Goal: Task Accomplishment & Management: Manage account settings

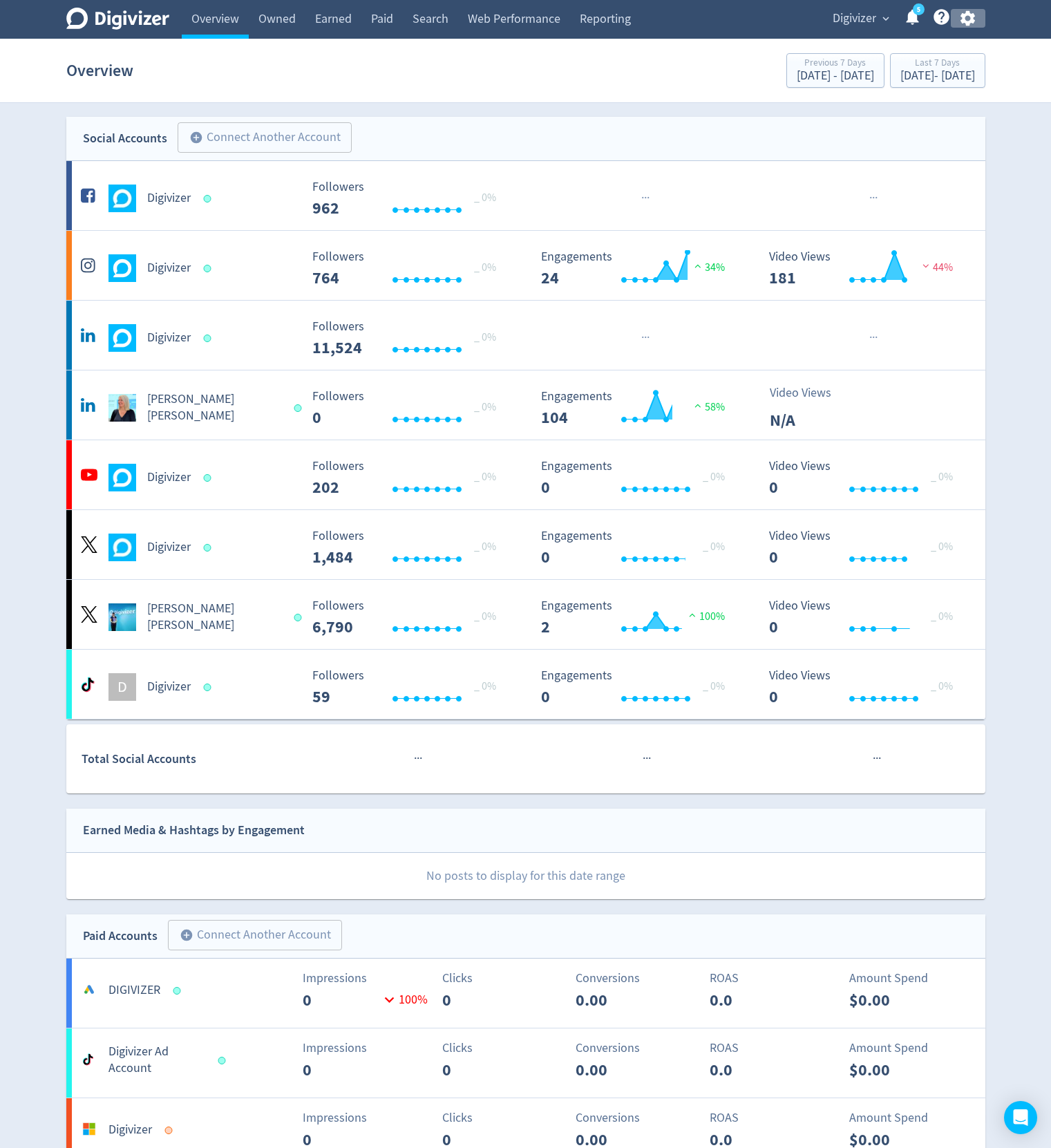
click at [970, 22] on icon "button" at bounding box center [967, 19] width 15 height 16
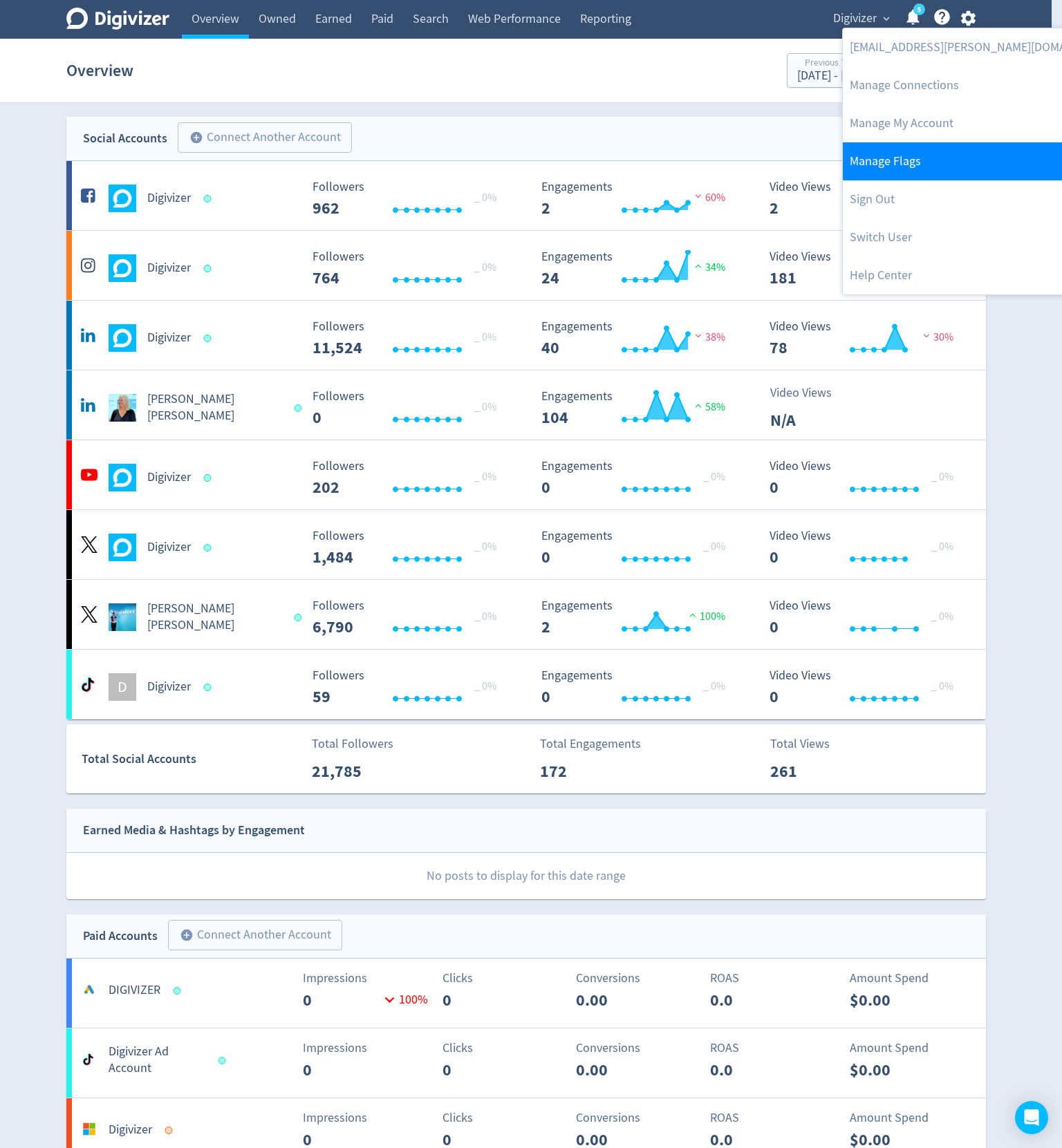
click at [879, 169] on link "Manage Flags" at bounding box center [983, 161] width 282 height 38
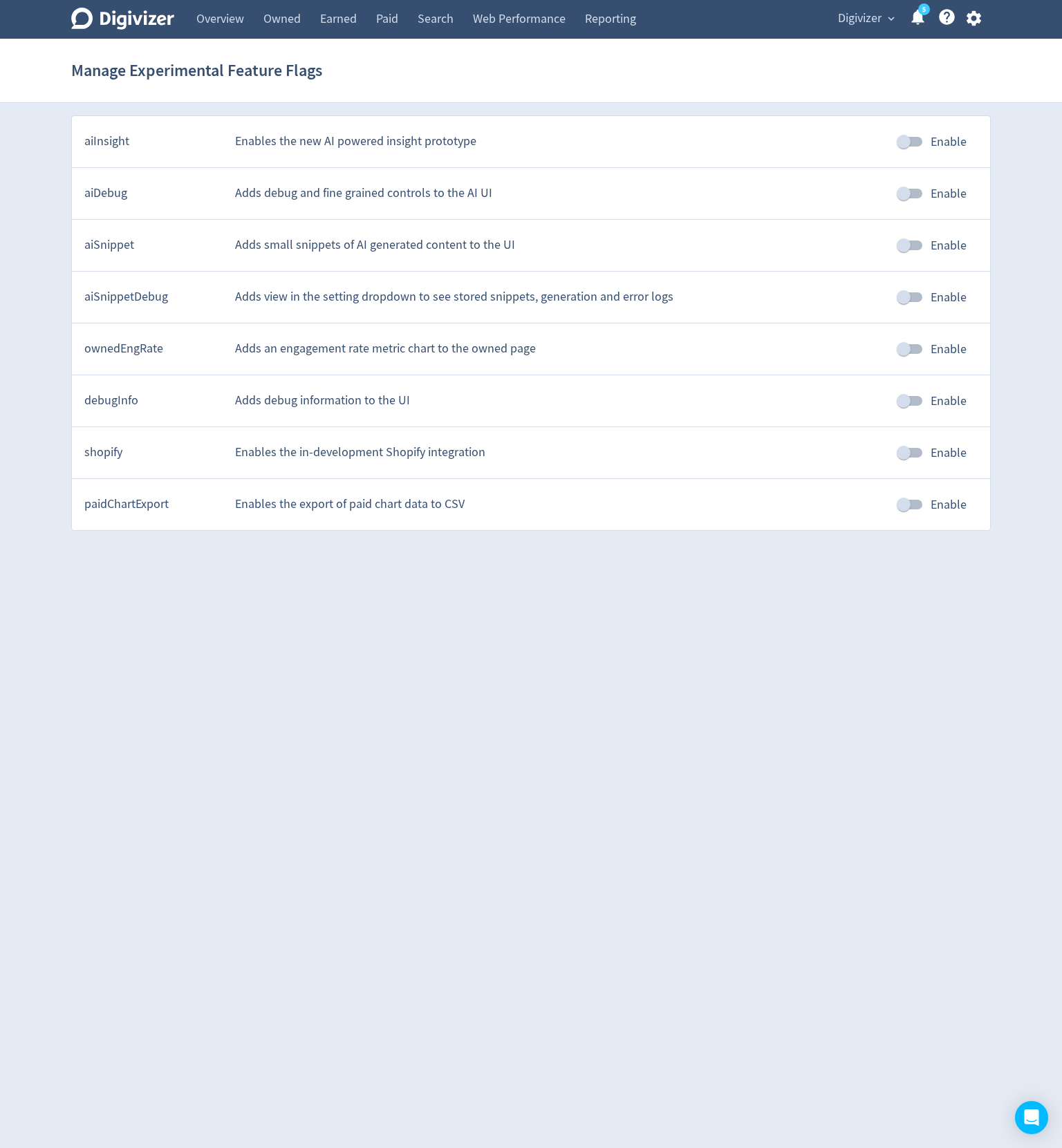
click at [913, 293] on input "Enable" at bounding box center [903, 297] width 79 height 26
checkbox input "true"
click at [985, 16] on button "button" at bounding box center [973, 18] width 35 height 19
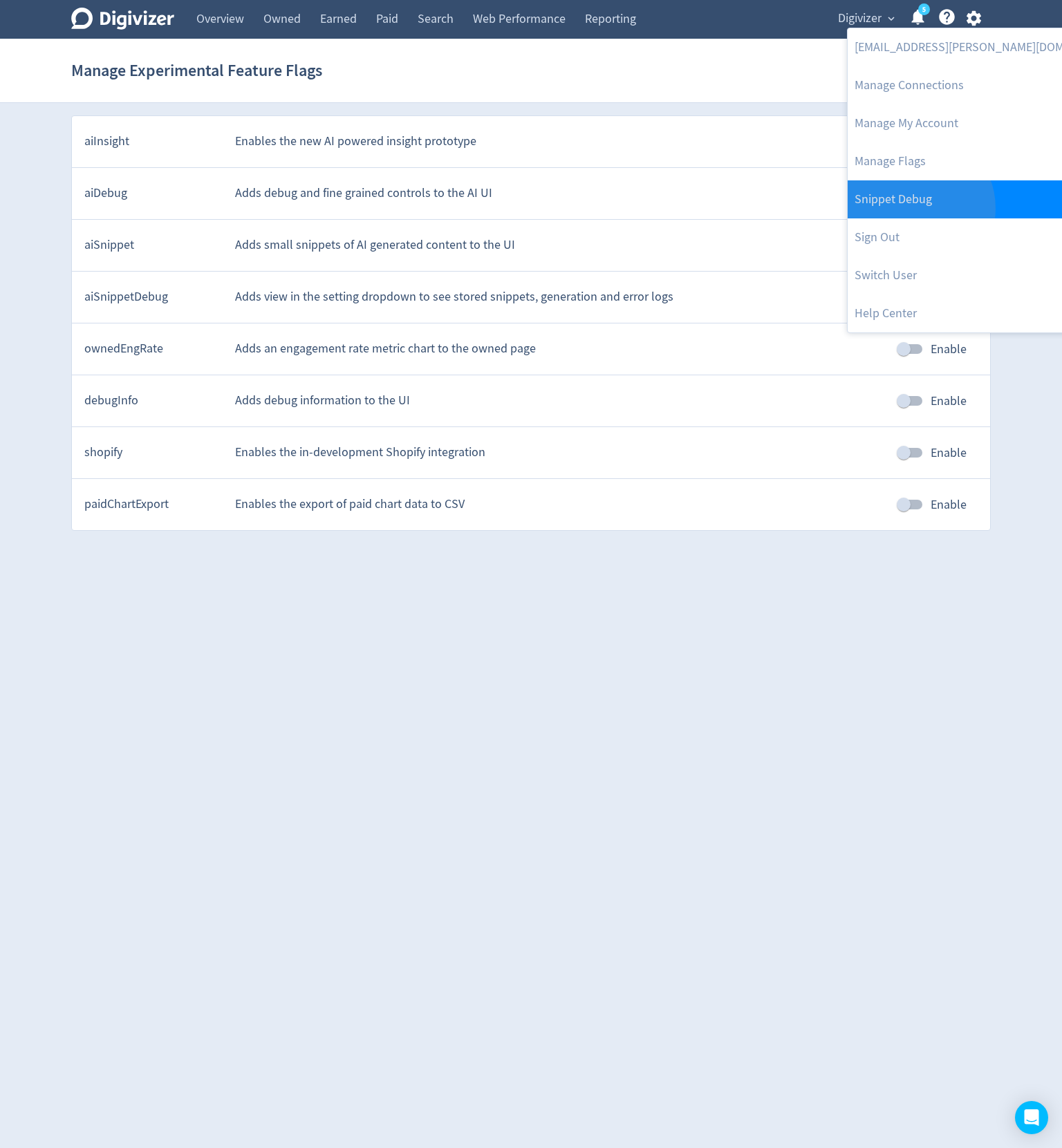
click at [914, 208] on link "Snippet Debug" at bounding box center [988, 199] width 282 height 38
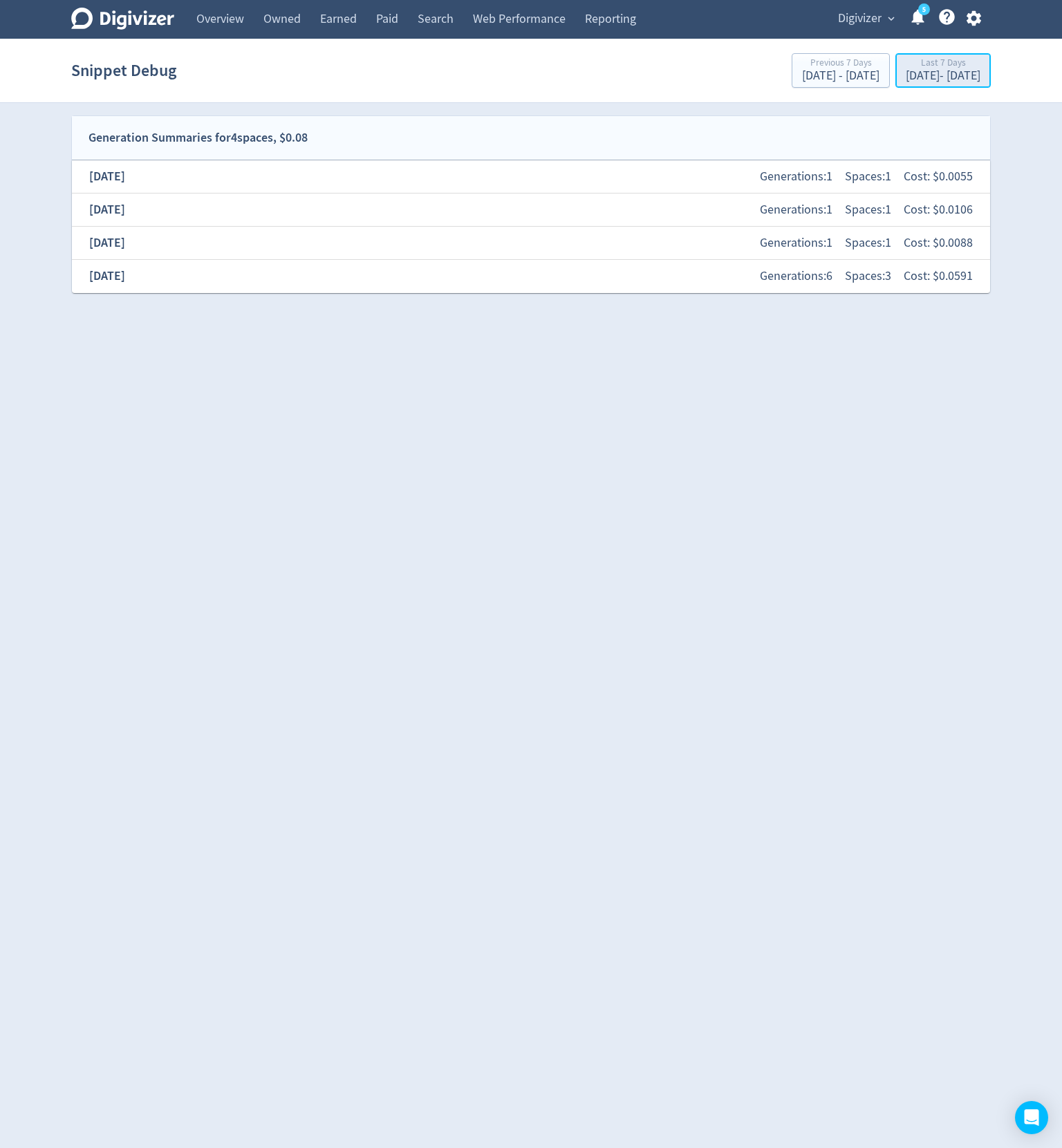
click at [906, 72] on div "[DATE] - [DATE]" at bounding box center [943, 76] width 75 height 12
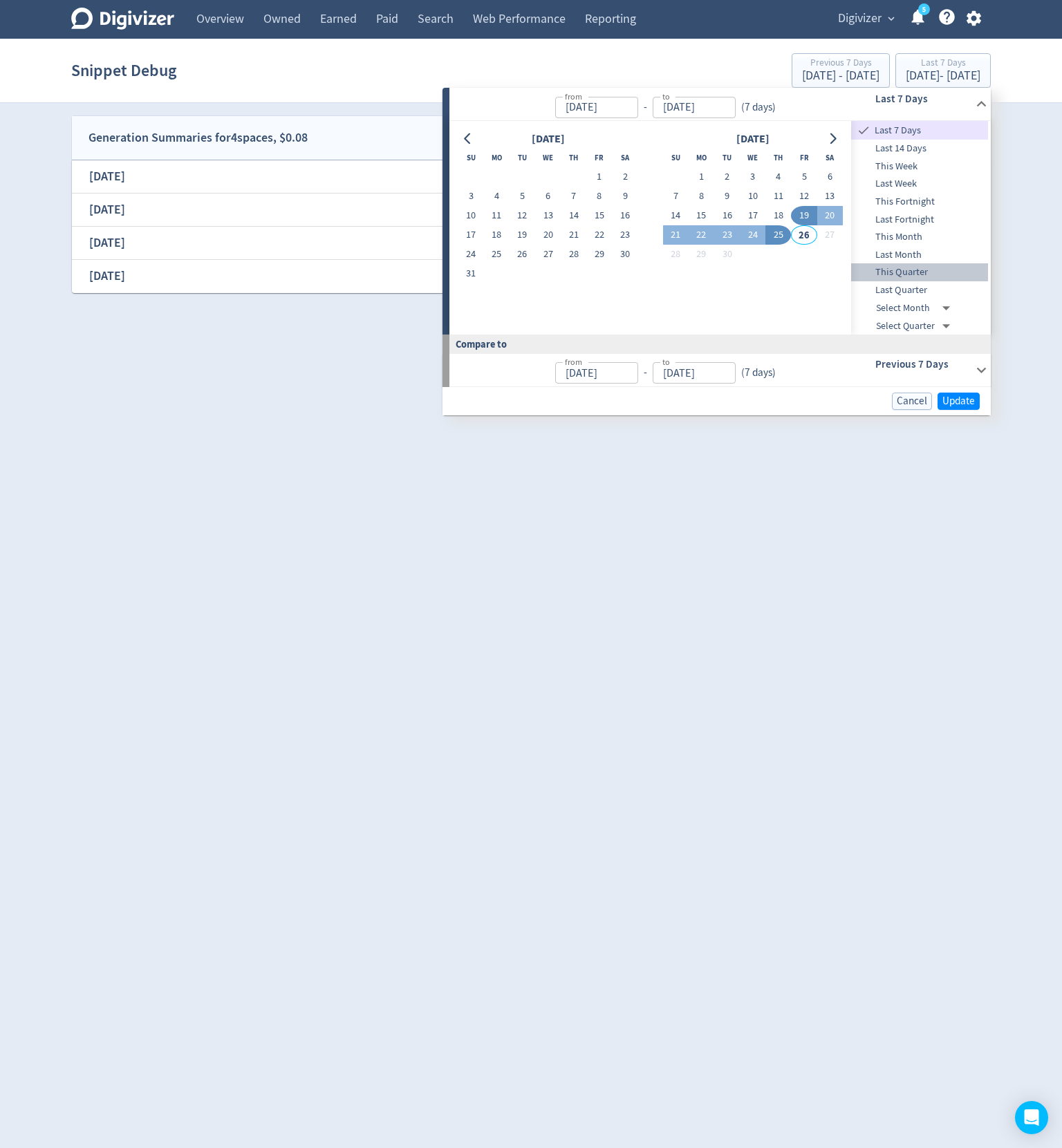
click at [921, 275] on span "This Quarter" at bounding box center [919, 273] width 137 height 16
type input "[DATE]"
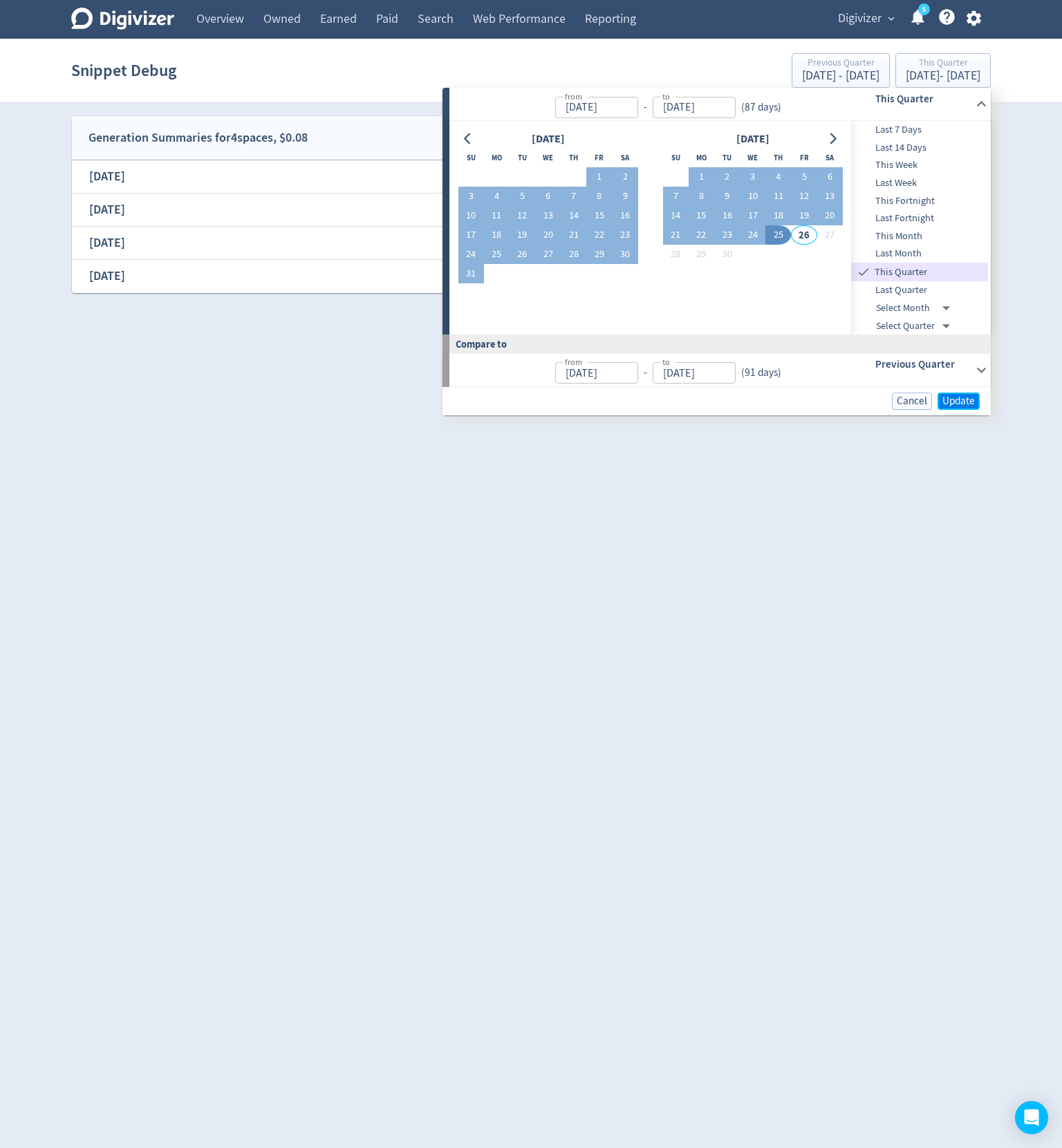
click at [977, 397] on button "Update" at bounding box center [958, 401] width 42 height 17
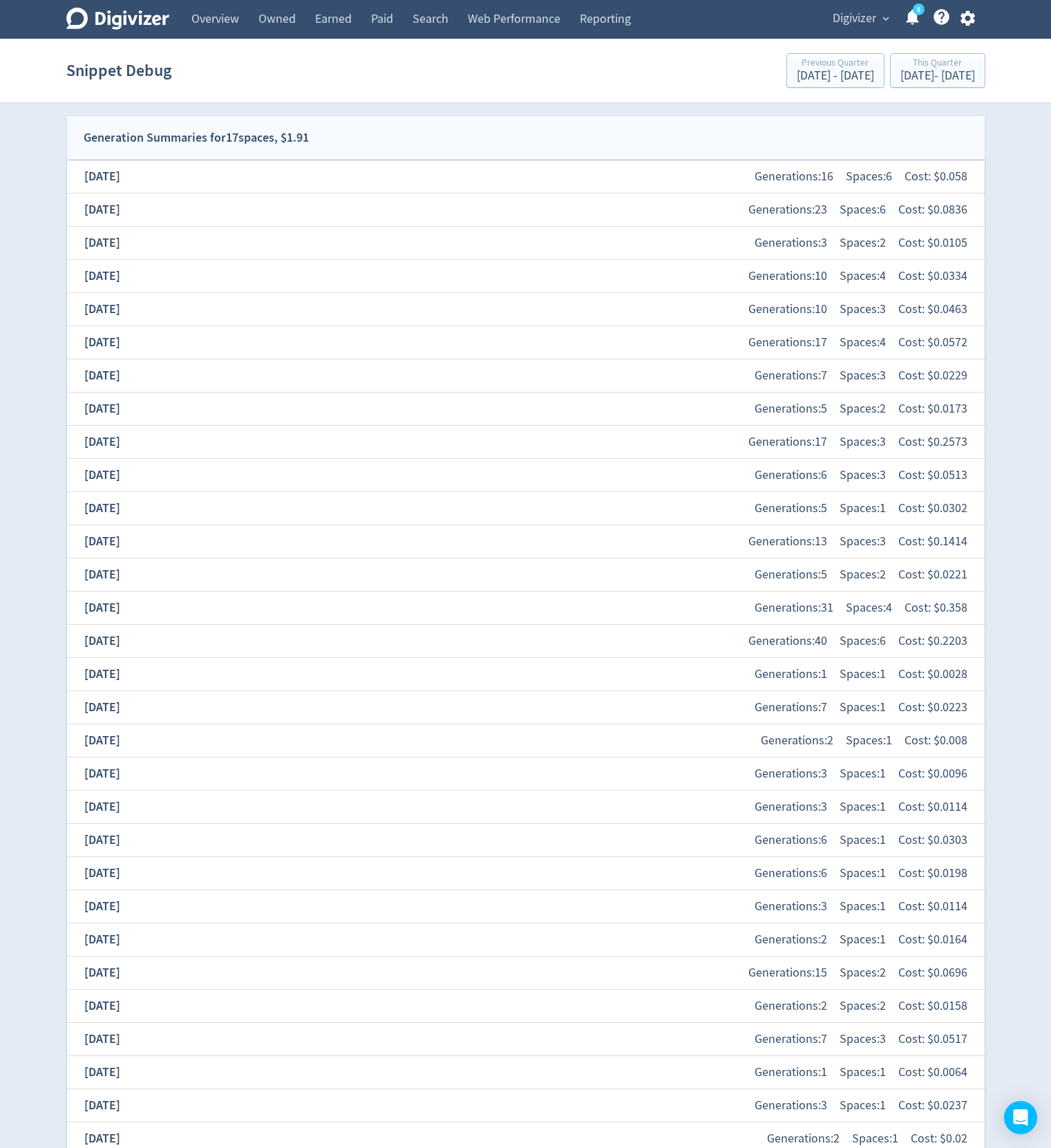
click at [260, 517] on div "[DATE] Generations: 5 Spaces: 1 Cost: $ 0.0302" at bounding box center [526, 508] width 896 height 29
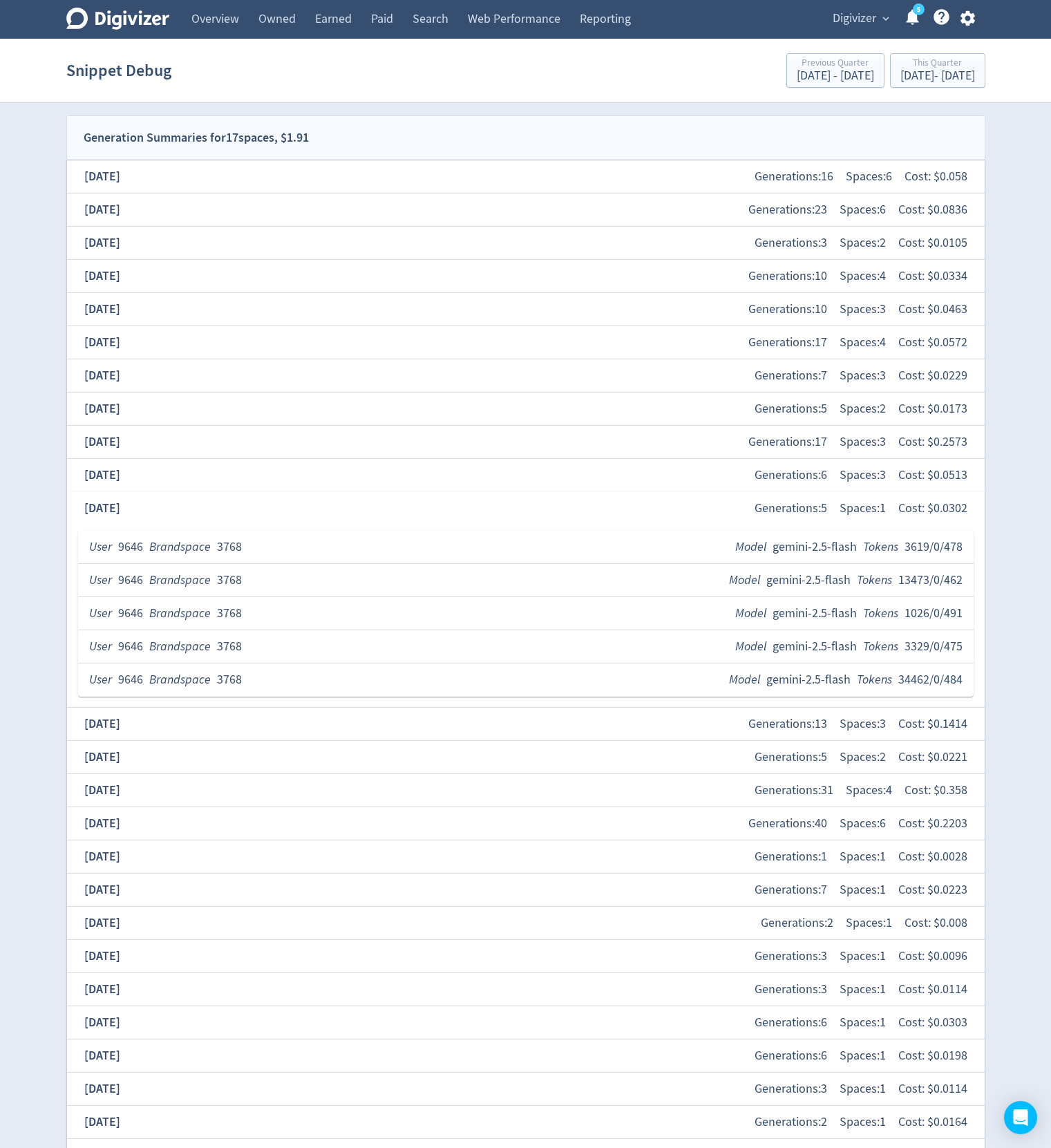
click at [183, 510] on div "[DATE] Generations: 5 Spaces: 1 Cost: $ 0.0302" at bounding box center [526, 508] width 896 height 29
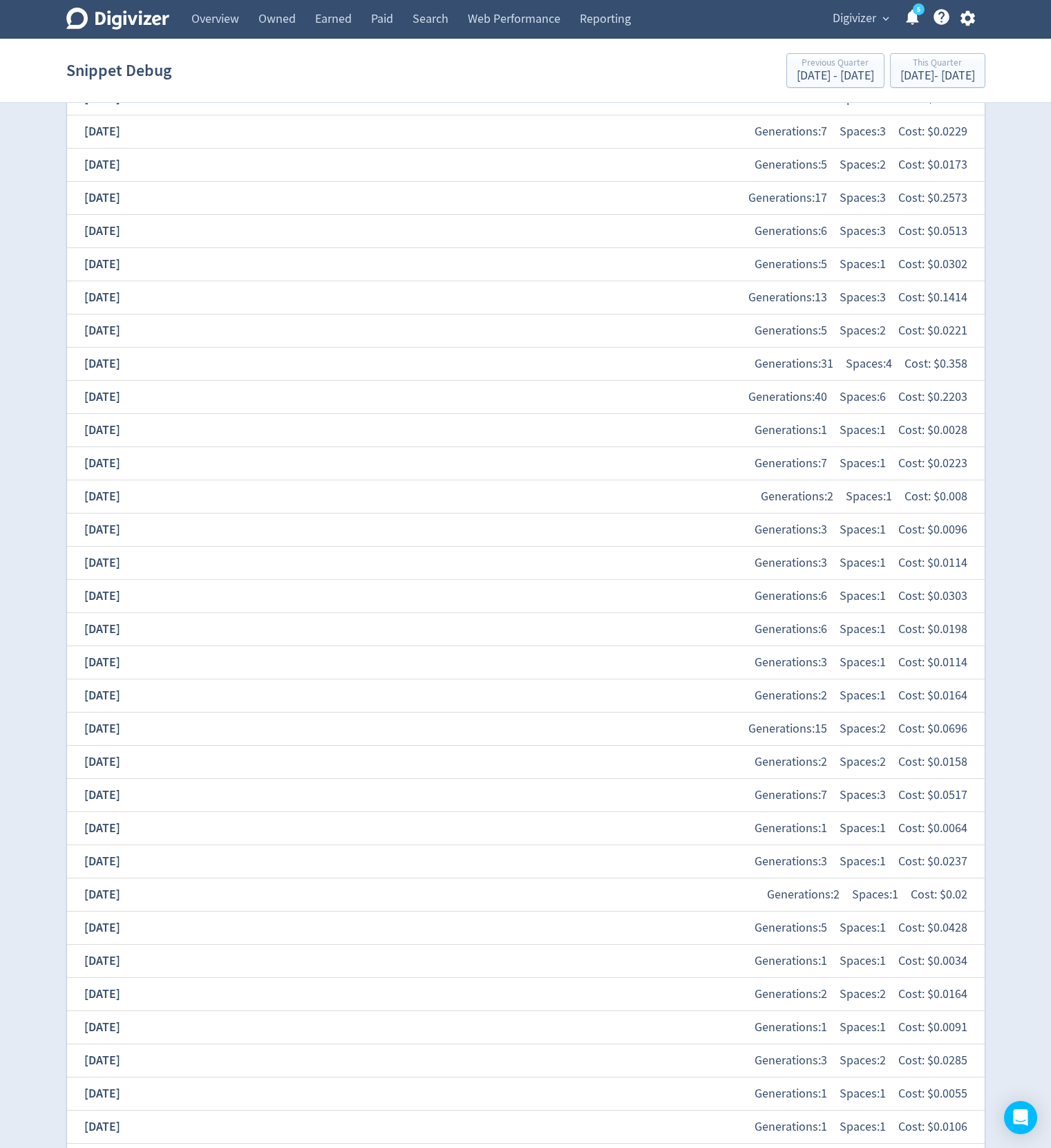
scroll to position [319, 0]
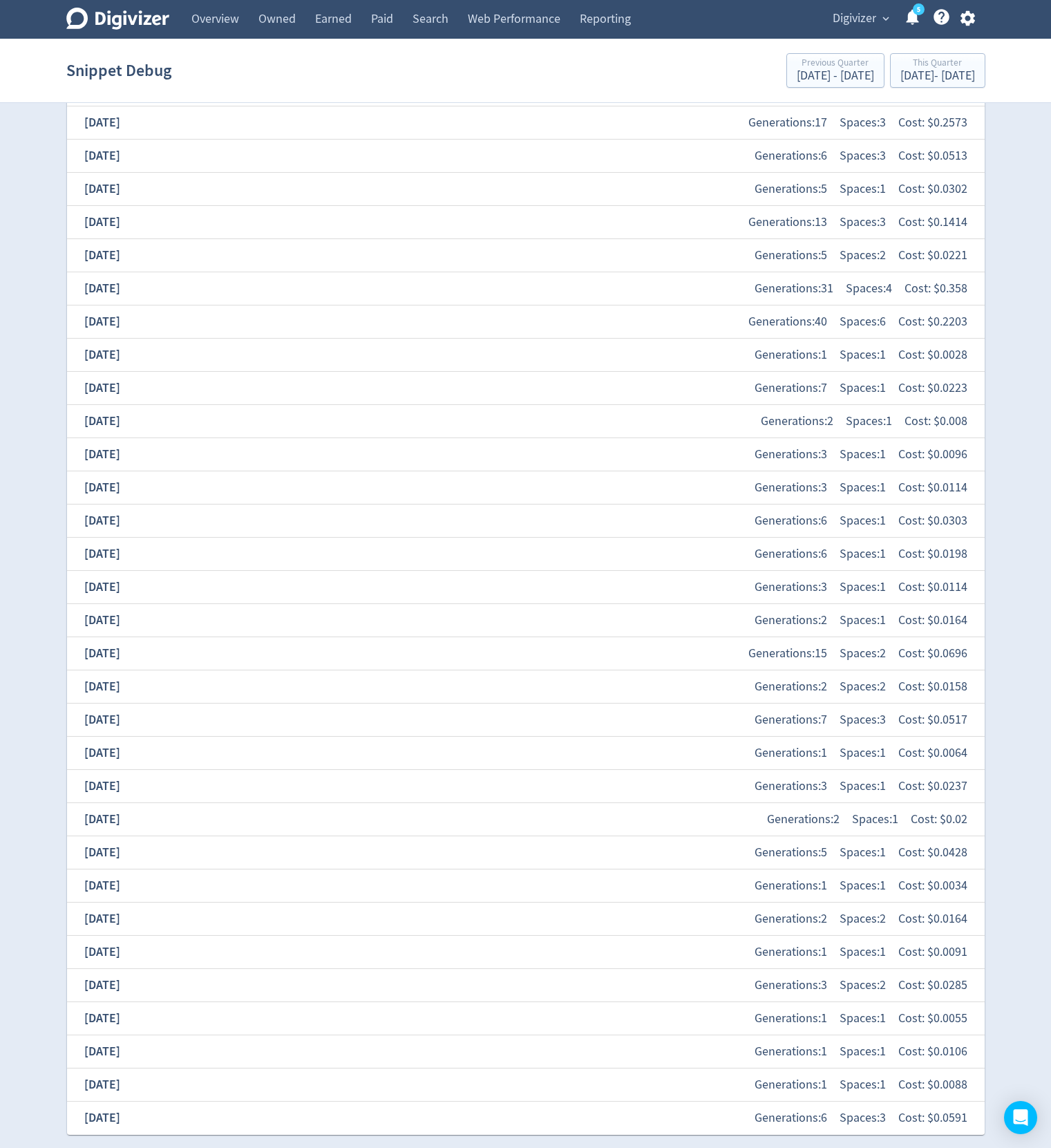
click at [127, 1119] on div "[DATE]" at bounding box center [103, 1118] width 48 height 29
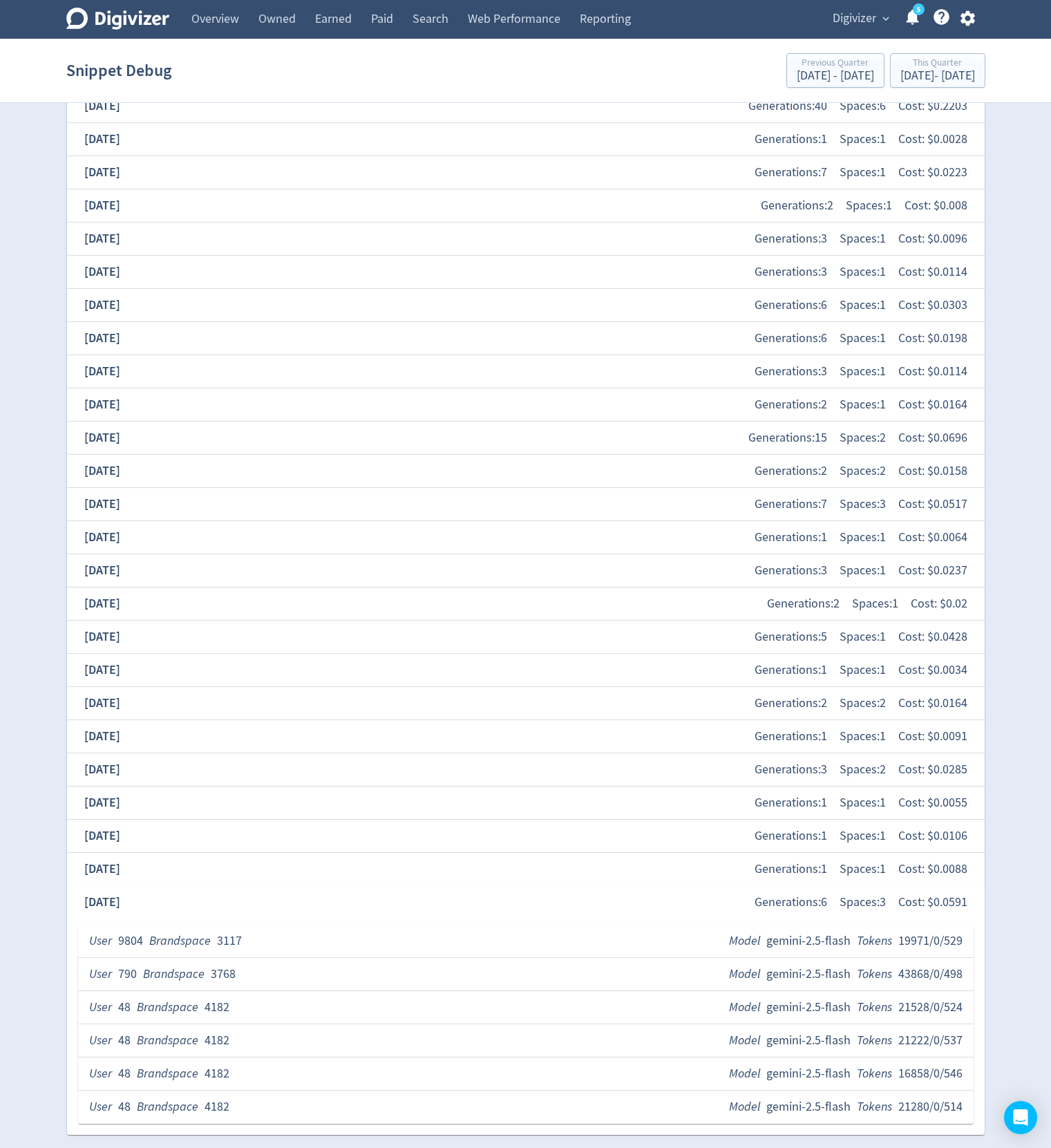
click at [250, 941] on div "User 9804 Brandspace 3117 Model gemini-2.5-flash Tokens 19971/0/529" at bounding box center [525, 941] width 873 height 17
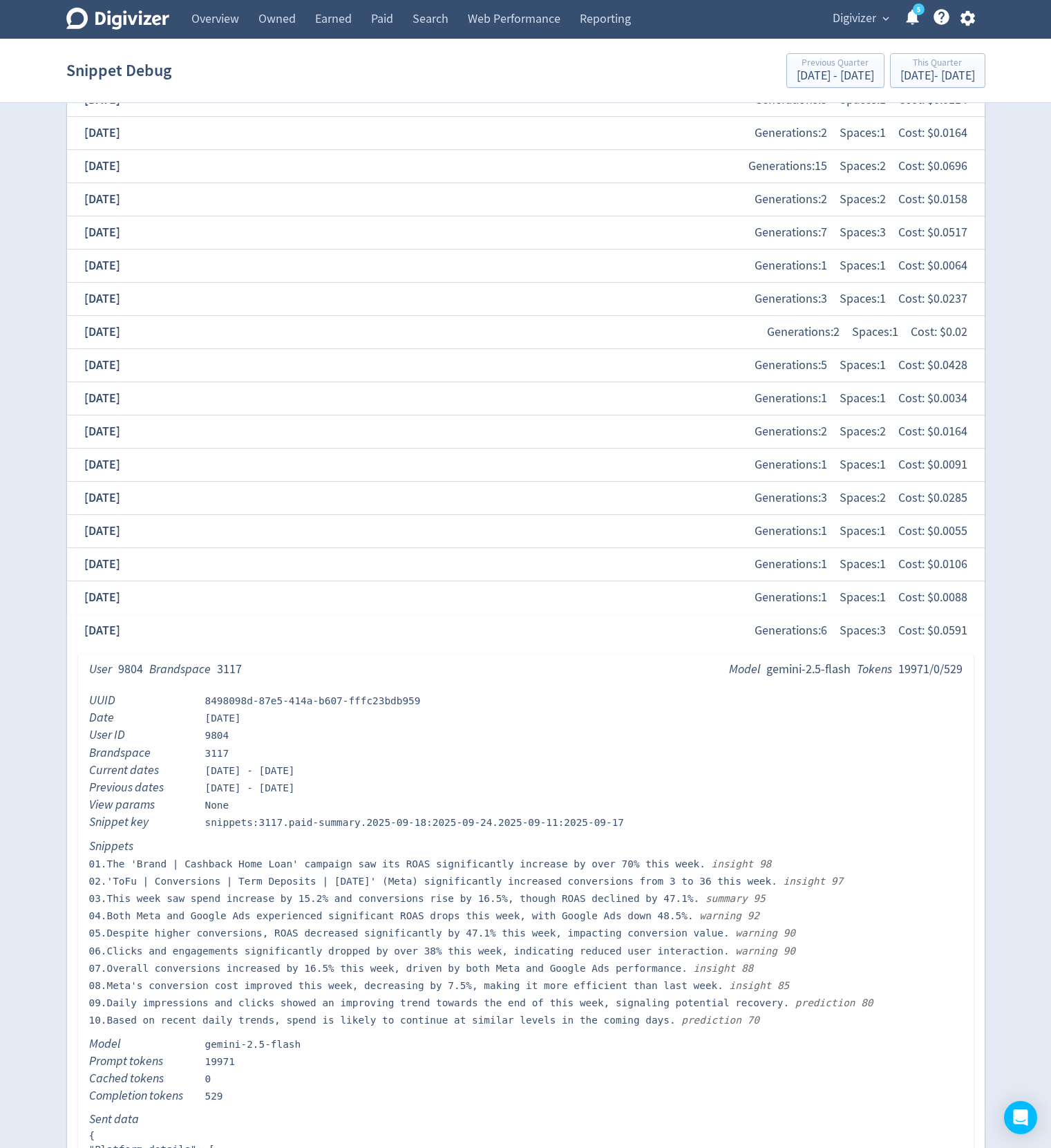
scroll to position [950, 0]
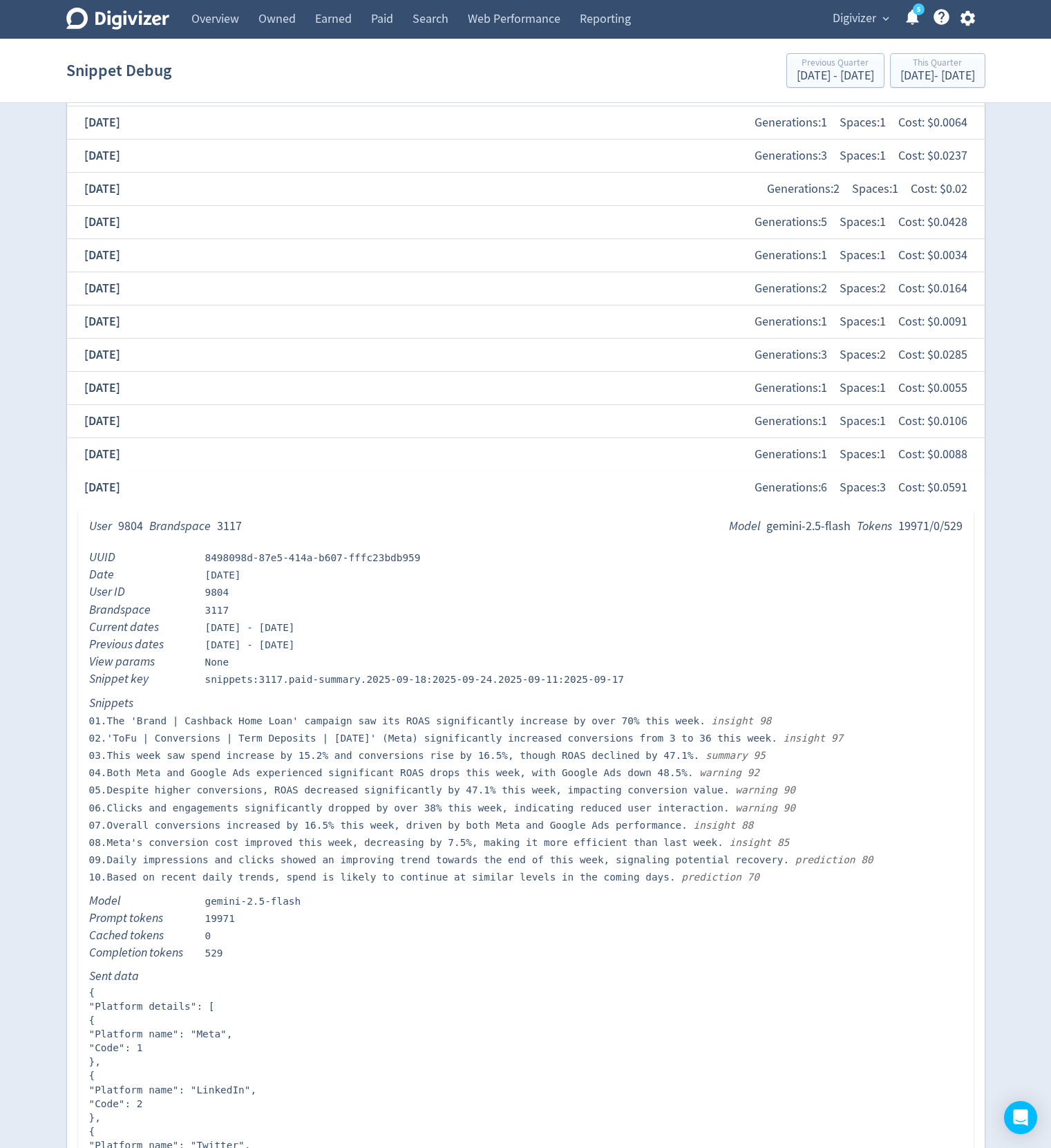
click at [826, 860] on span "prediction 80" at bounding box center [830, 859] width 84 height 11
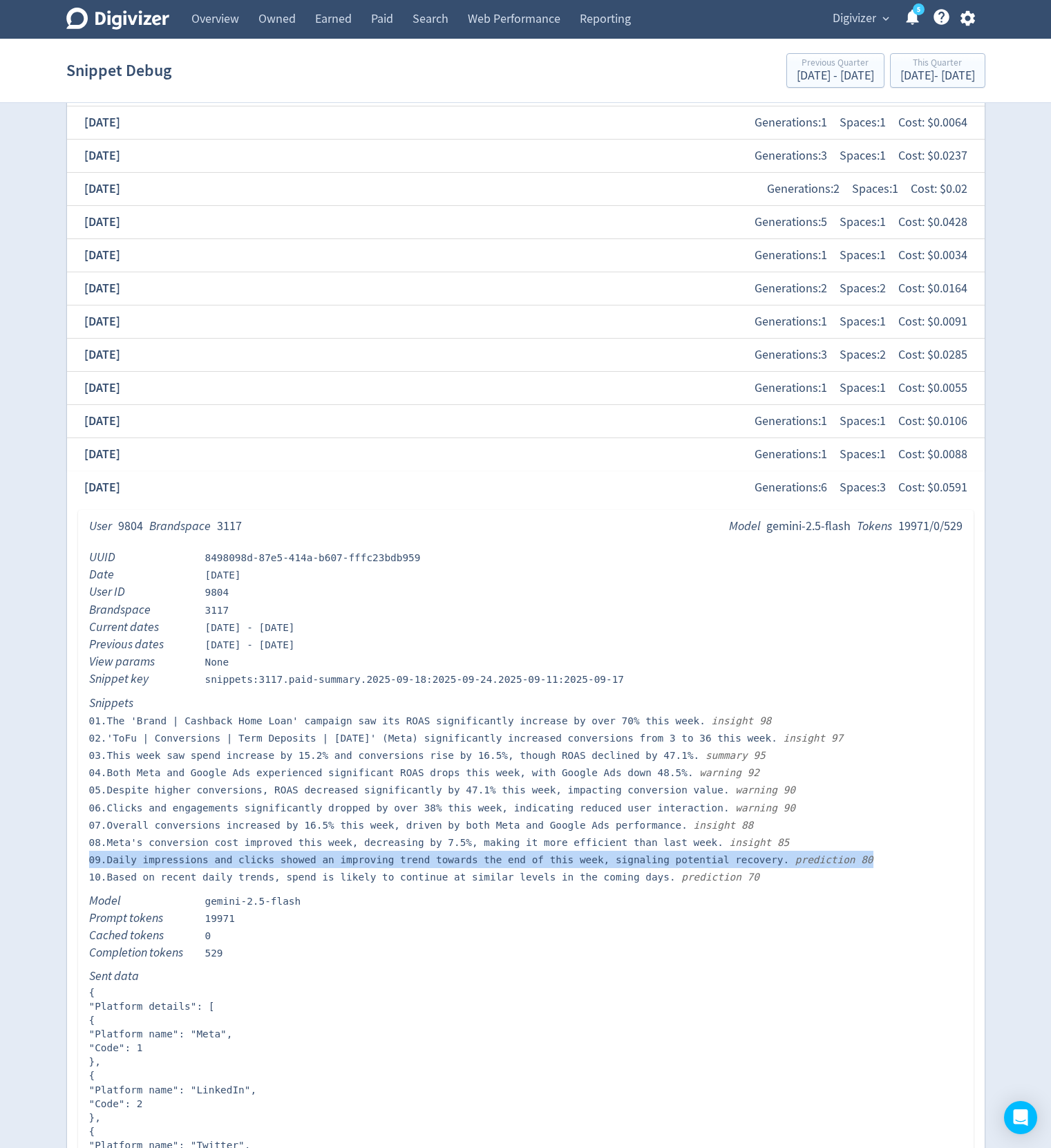
click at [826, 860] on span "prediction 80" at bounding box center [830, 859] width 84 height 11
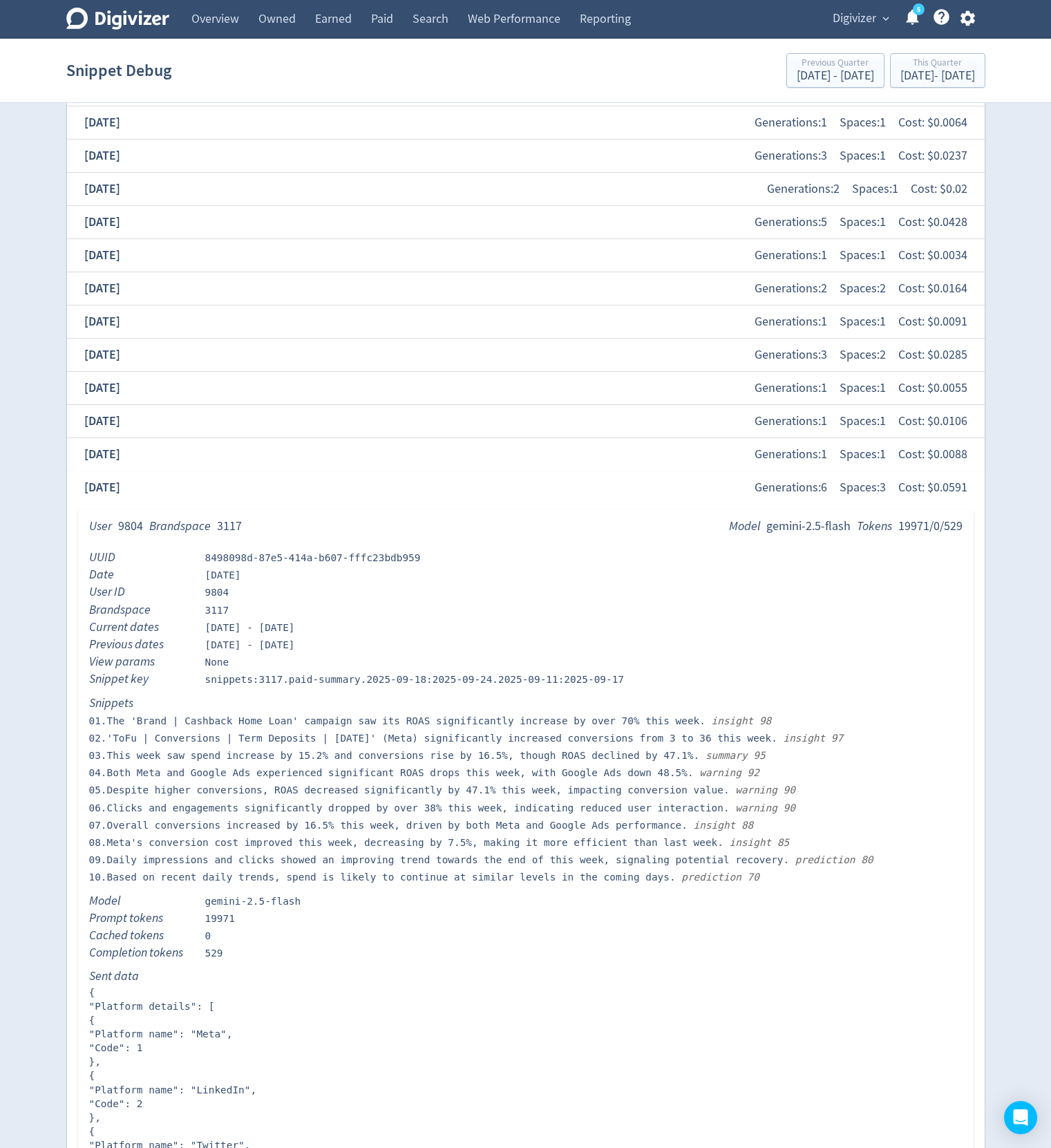
click at [670, 781] on div "04 . Both Meta and Google Ads experienced significant ROAS drops this week, wit…" at bounding box center [525, 772] width 873 height 17
click at [667, 775] on span "04 . Both Meta and Google Ads experienced significant ROAS drops this week, wit…" at bounding box center [391, 772] width 604 height 11
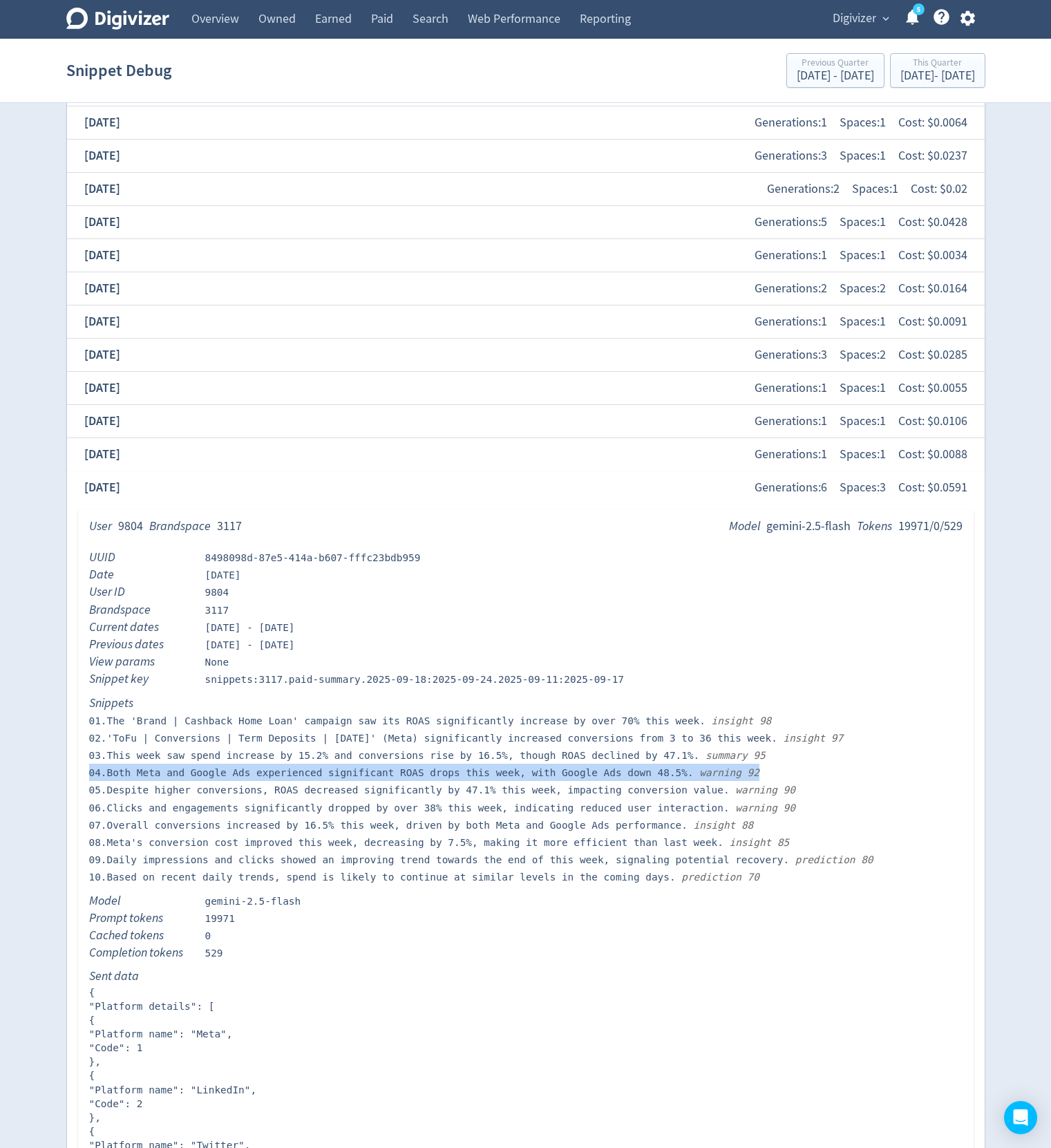
click at [667, 775] on span "04 . Both Meta and Google Ads experienced significant ROAS drops this week, wit…" at bounding box center [391, 772] width 604 height 11
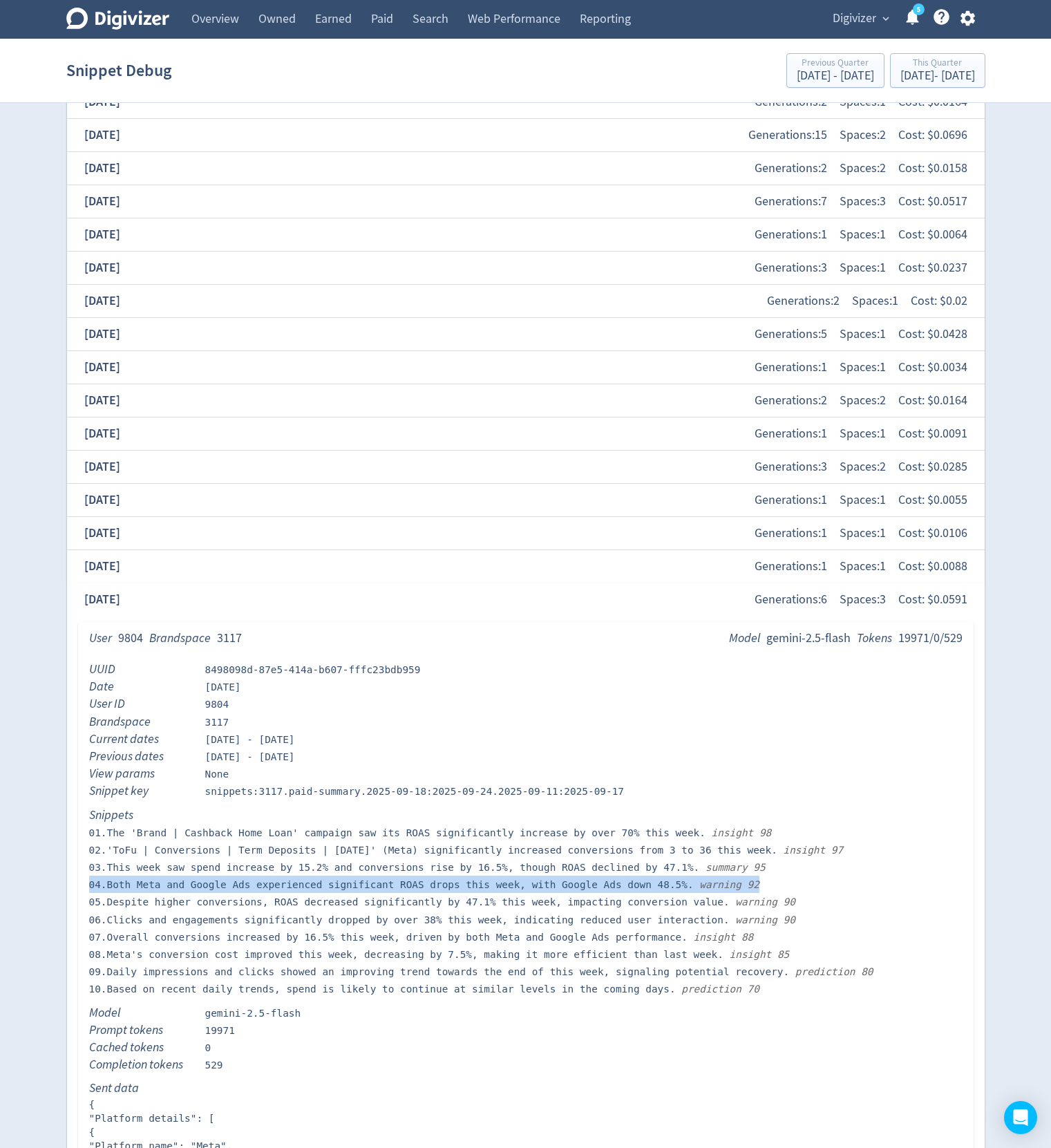
scroll to position [913, 0]
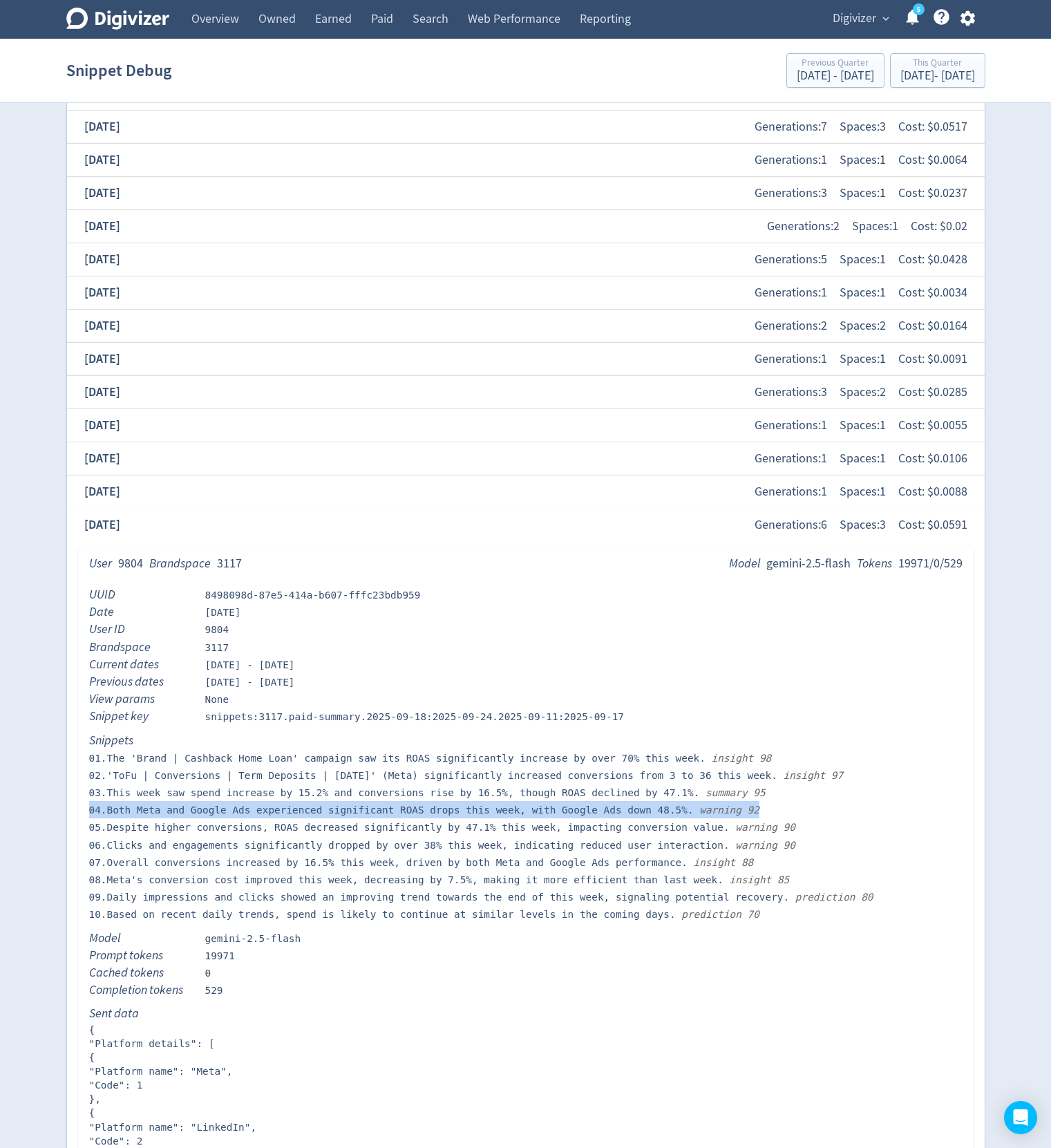
click at [234, 511] on div "[DATE] Generations: 6 Spaces: 3 Cost: $ 0.0591" at bounding box center [526, 524] width 896 height 29
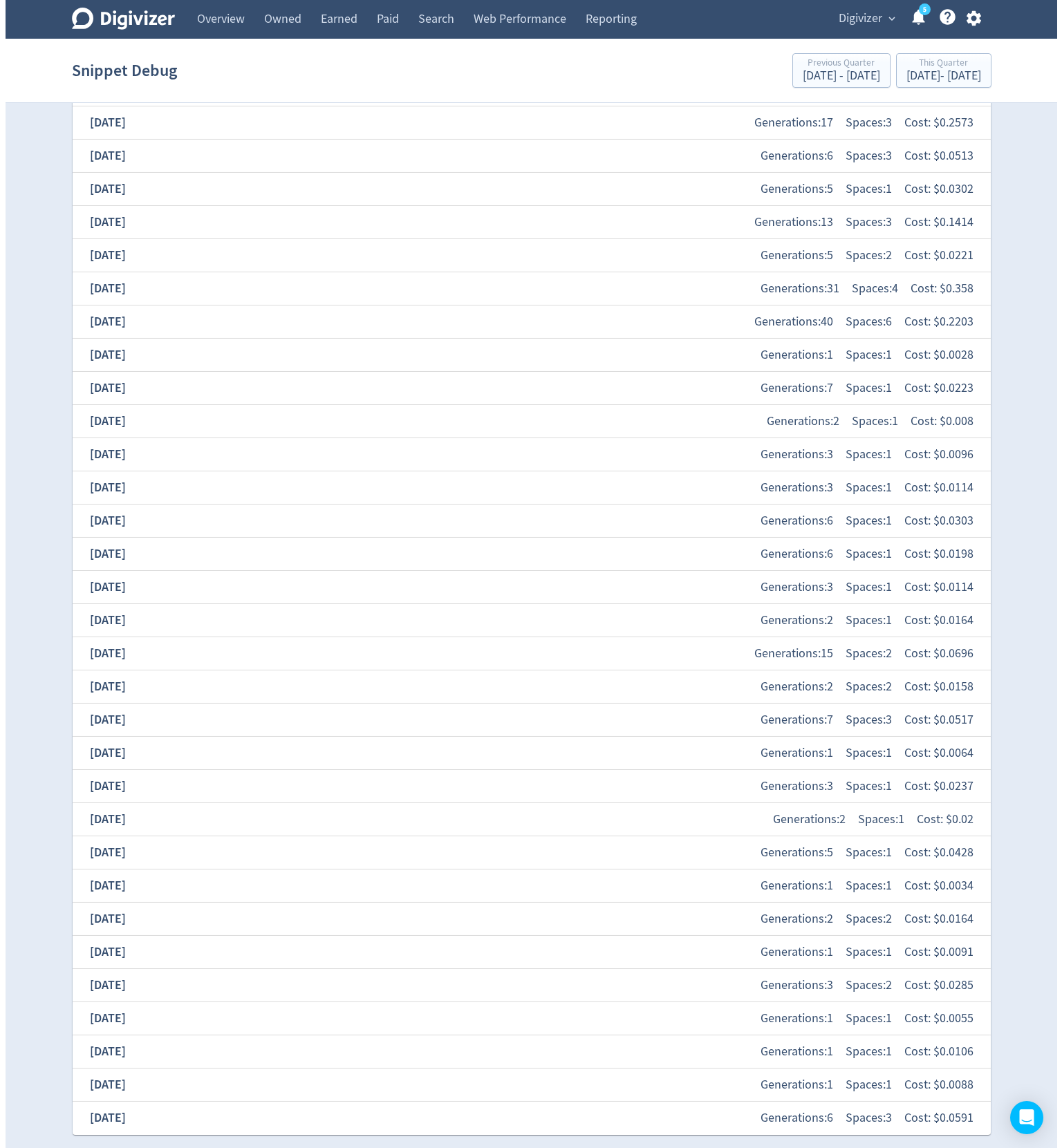
scroll to position [0, 0]
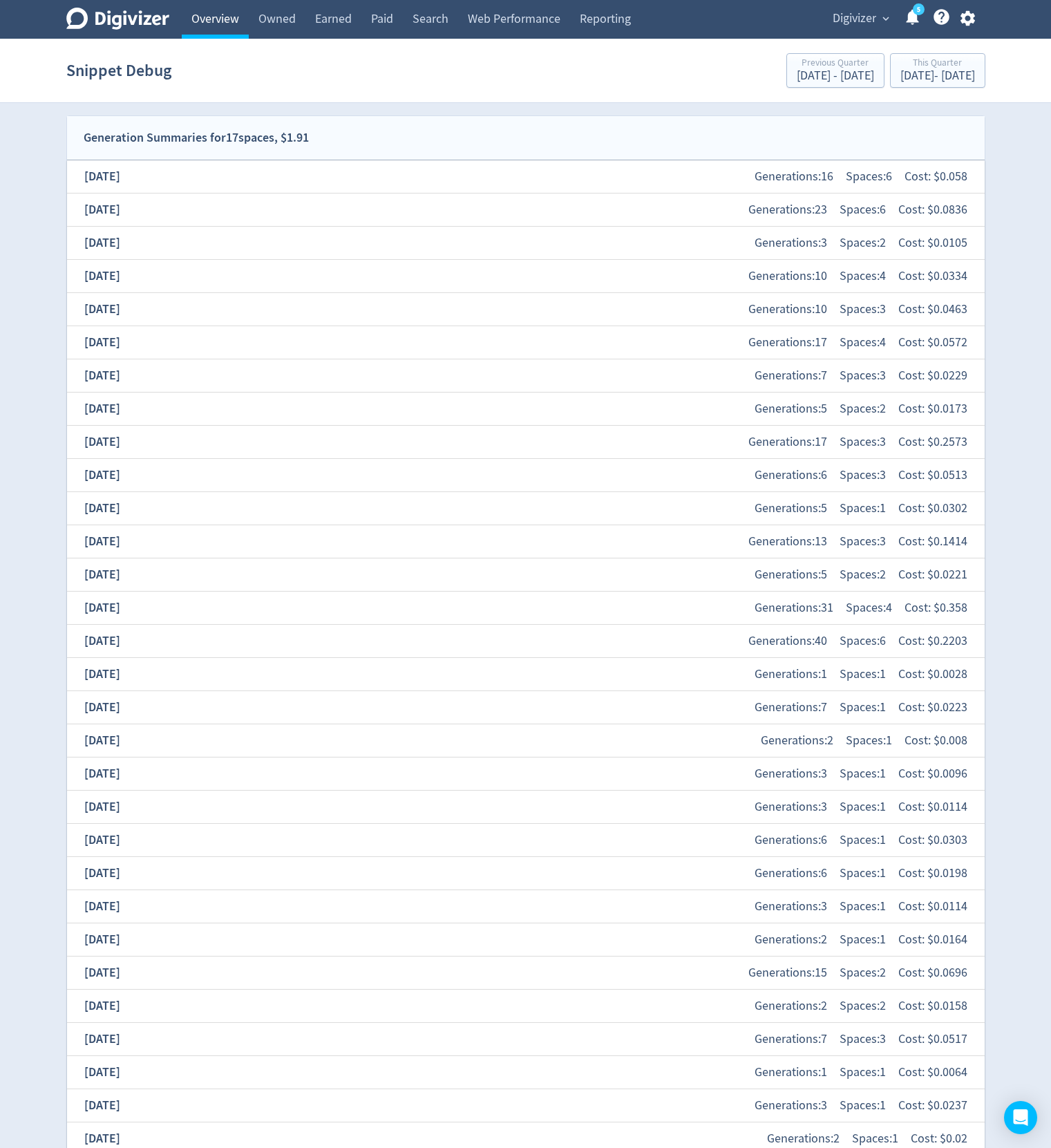
click at [214, 8] on link "Overview" at bounding box center [216, 19] width 67 height 39
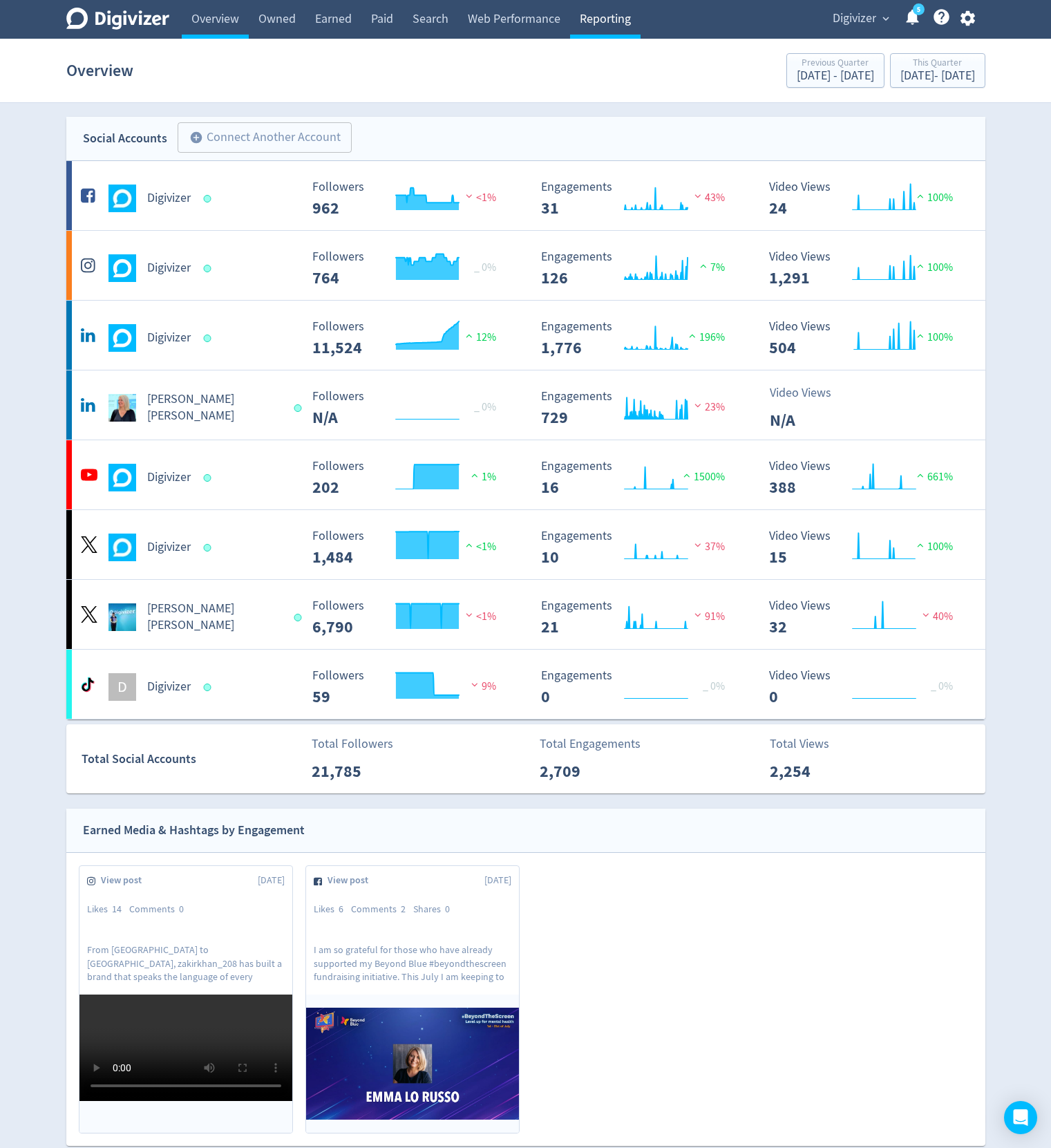
drag, startPoint x: 26, startPoint y: 135, endPoint x: 623, endPoint y: 25, distance: 607.0
click at [624, 53] on div "Overview Previous Quarter [DATE] - [DATE] This Quarter [DATE] - [DATE]" at bounding box center [526, 70] width 919 height 44
click at [835, 5] on div "Digivizer expand_more 5 Help Center - Searchable support on using Digivizer" at bounding box center [901, 19] width 168 height 39
click at [849, 19] on span "Digivizer" at bounding box center [854, 19] width 43 height 22
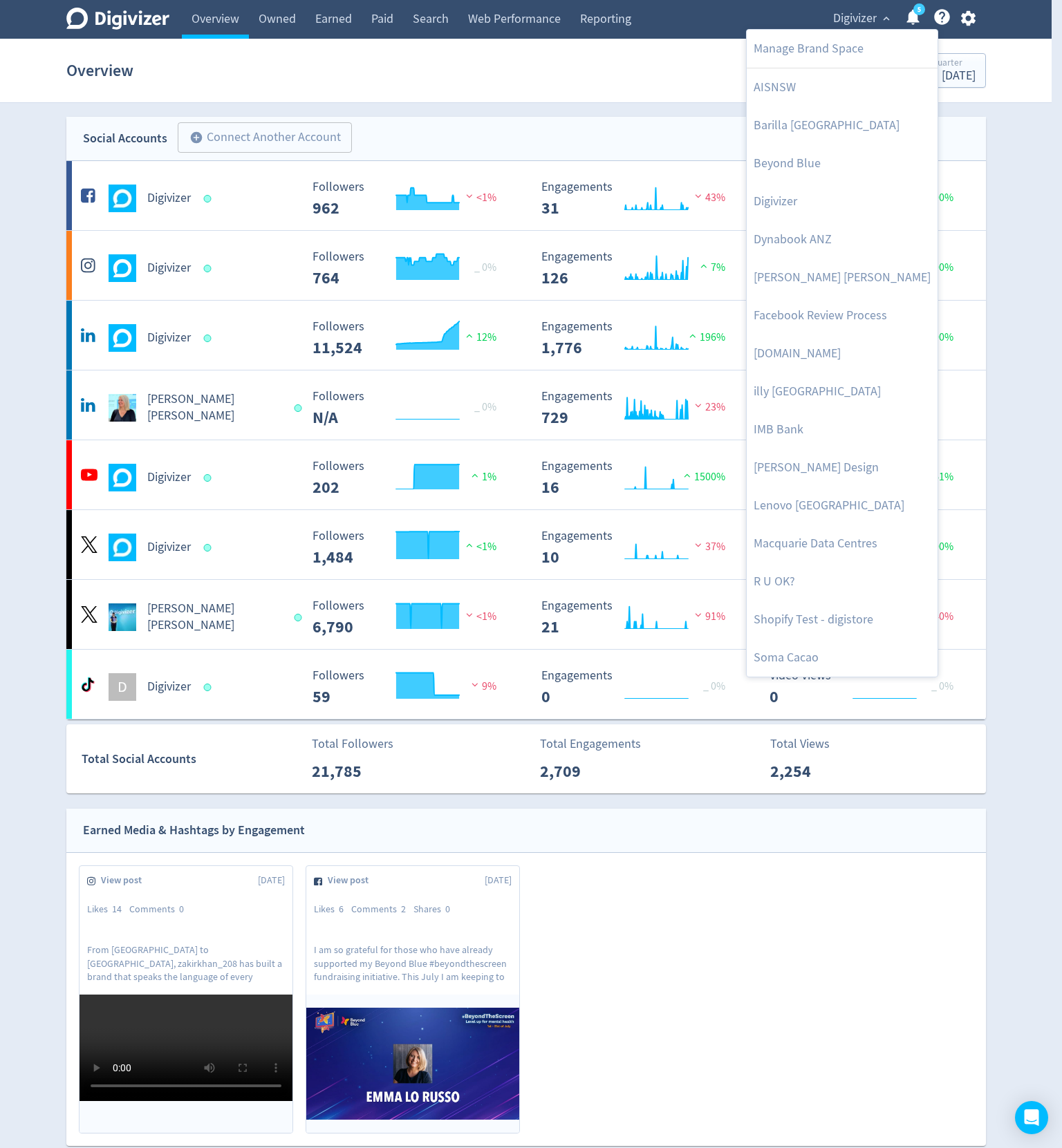
click at [503, 100] on div at bounding box center [531, 574] width 1062 height 1148
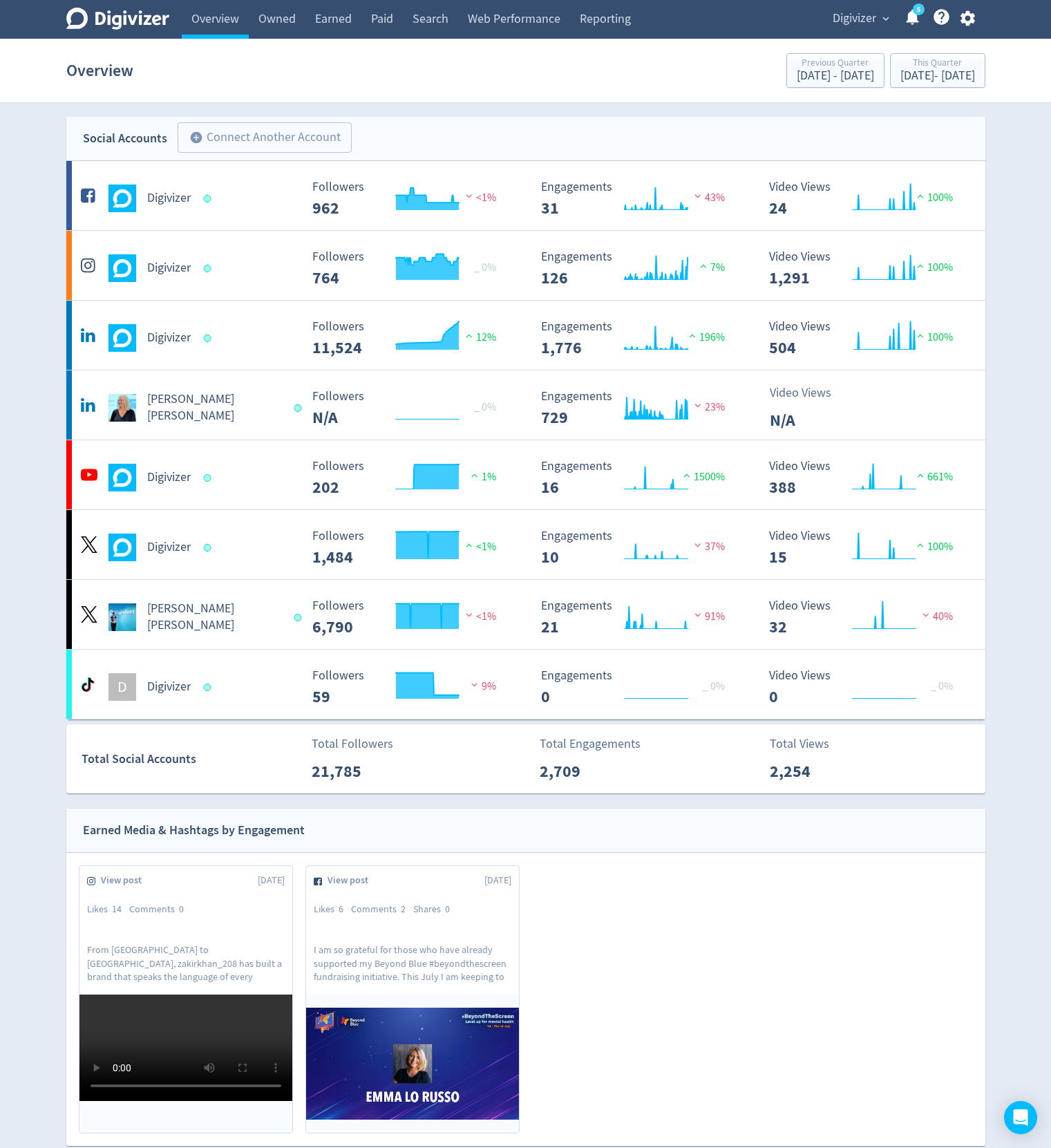
click at [967, 22] on icon "button" at bounding box center [967, 19] width 15 height 16
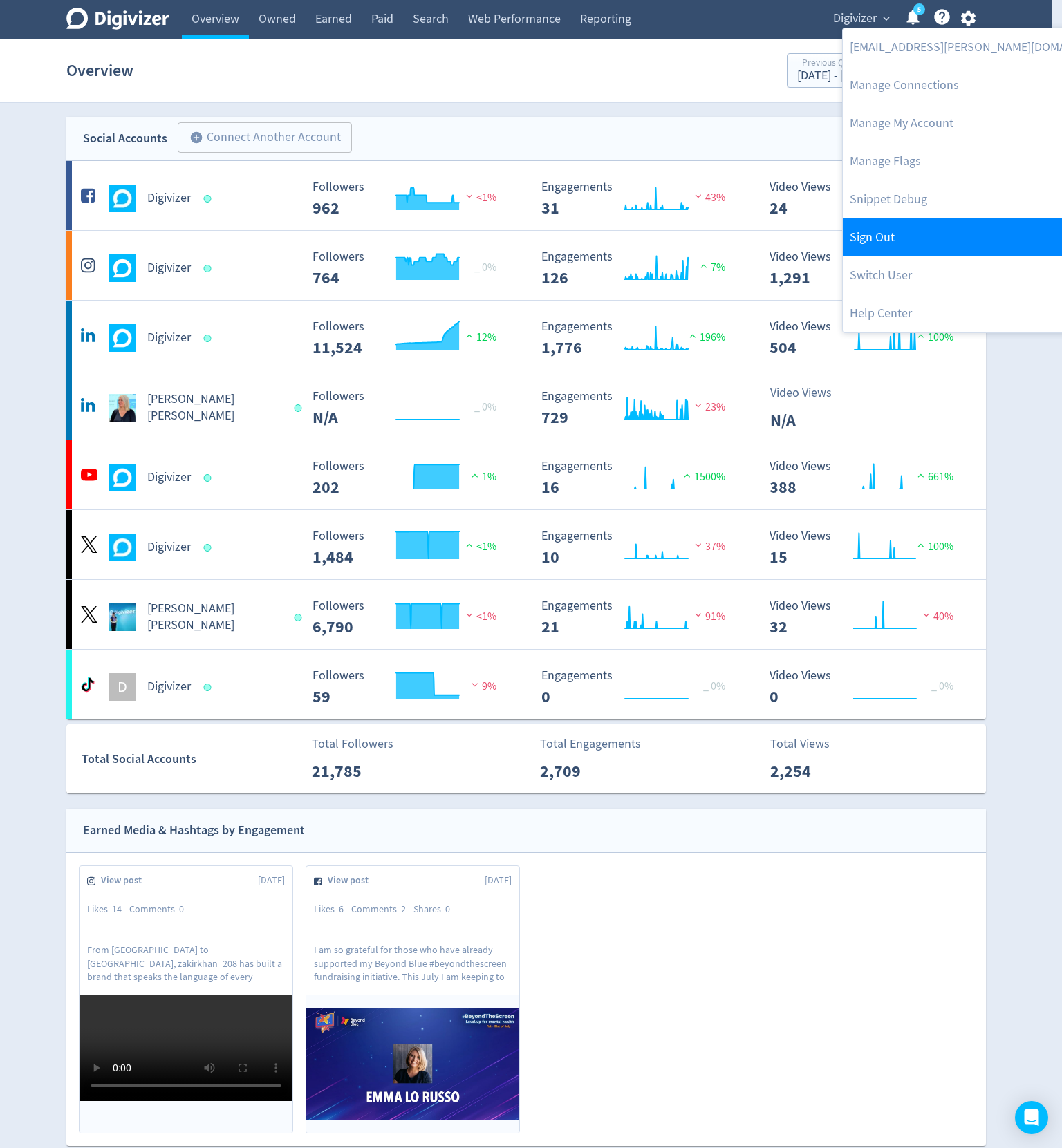
click at [890, 242] on link "Sign Out" at bounding box center [983, 237] width 282 height 38
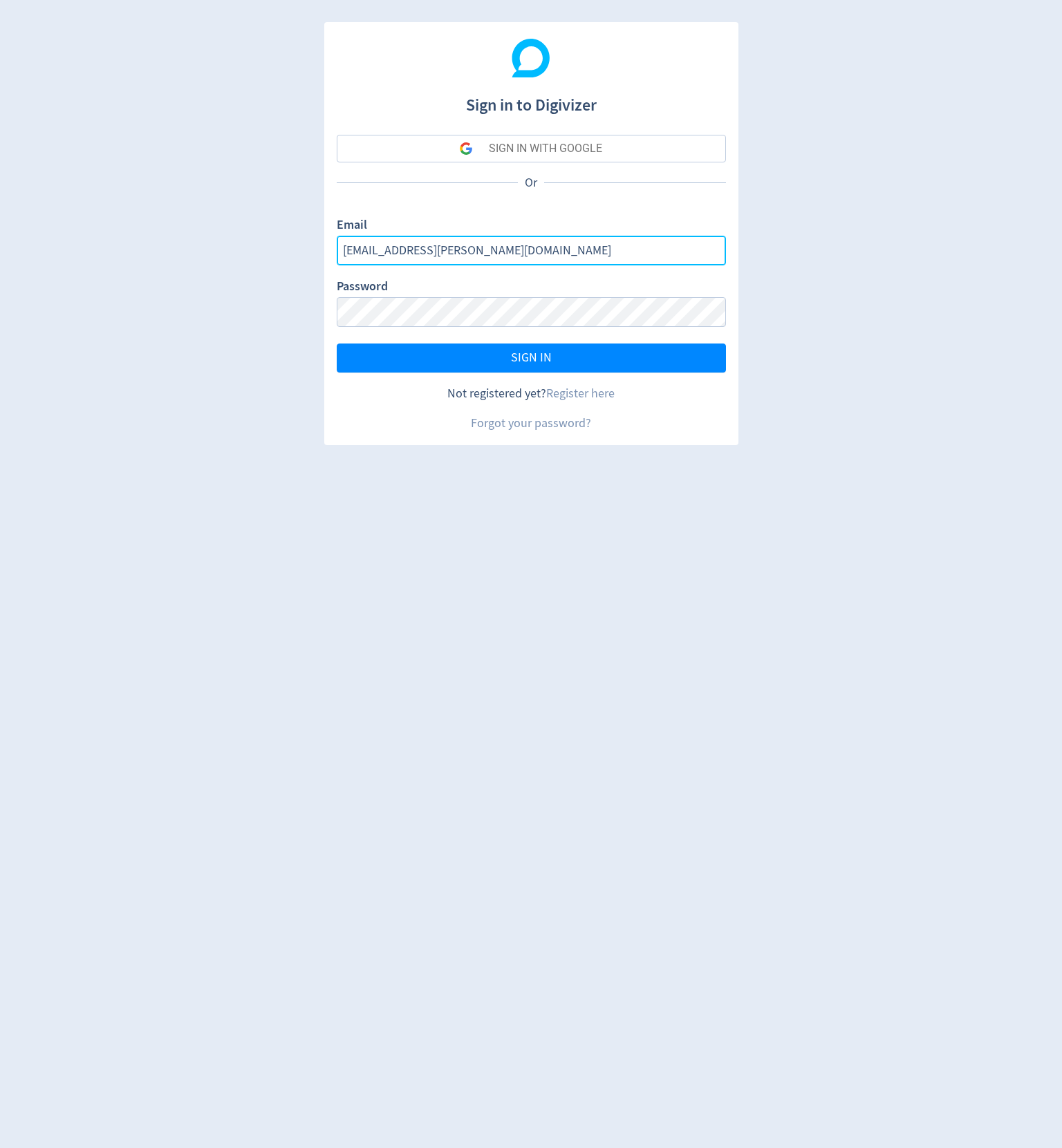
drag, startPoint x: 531, startPoint y: 247, endPoint x: 242, endPoint y: 210, distance: 291.4
click at [242, 210] on div "Sign in to Digivizer SIGN IN WITH GOOGLE Or Email [EMAIL_ADDRESS][PERSON_NAME][…" at bounding box center [531, 574] width 1062 height 1148
type input "[EMAIL_ADDRESS][DOMAIN_NAME]"
click at [336, 343] on button "SIGN IN" at bounding box center [531, 358] width 389 height 29
